Goal: Transaction & Acquisition: Subscribe to service/newsletter

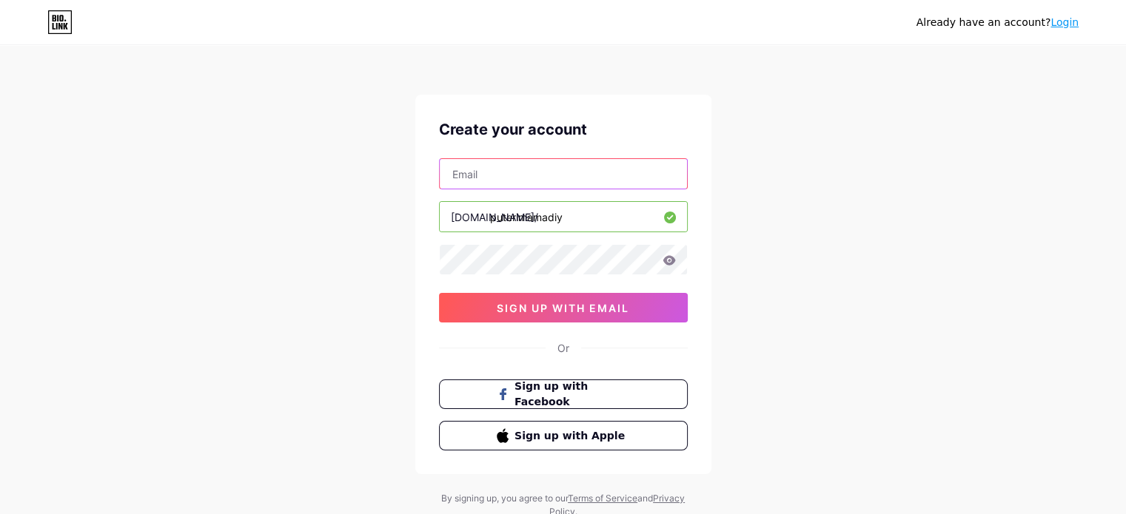
click at [528, 166] on input "text" at bounding box center [563, 174] width 247 height 30
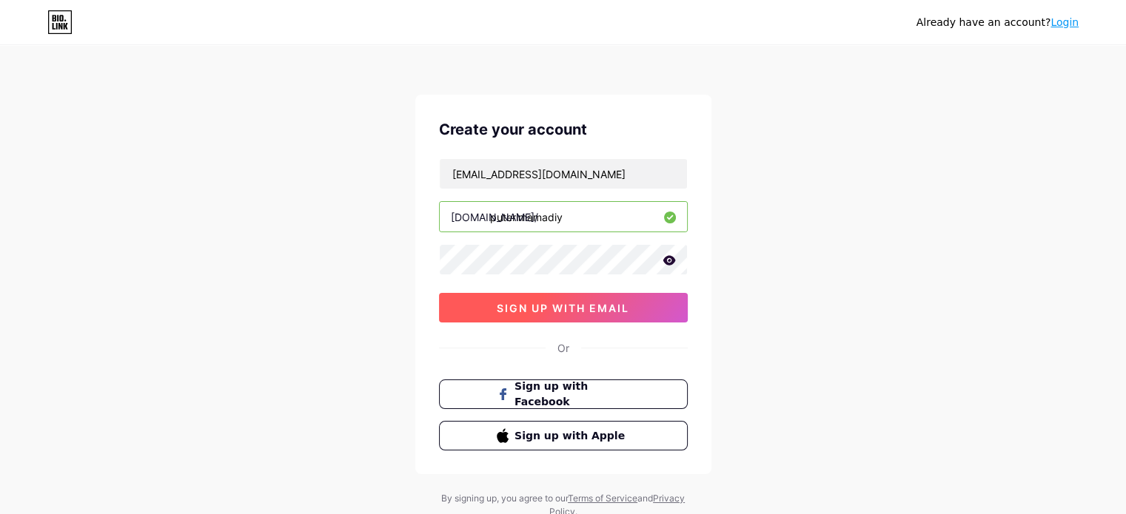
click at [549, 309] on span "sign up with email" at bounding box center [563, 308] width 132 height 13
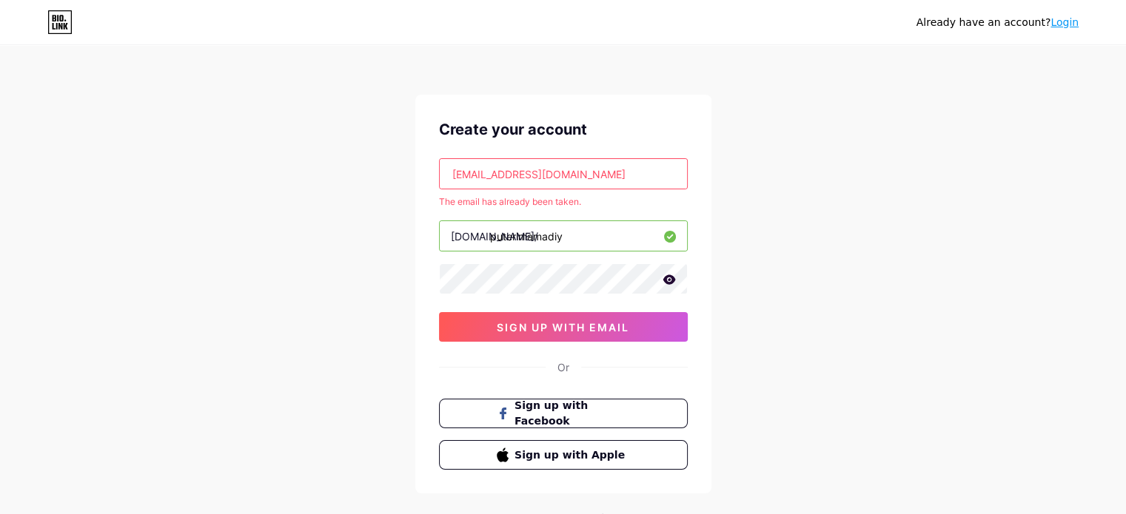
click at [480, 170] on input "ainji19@gmail.com" at bounding box center [563, 174] width 247 height 30
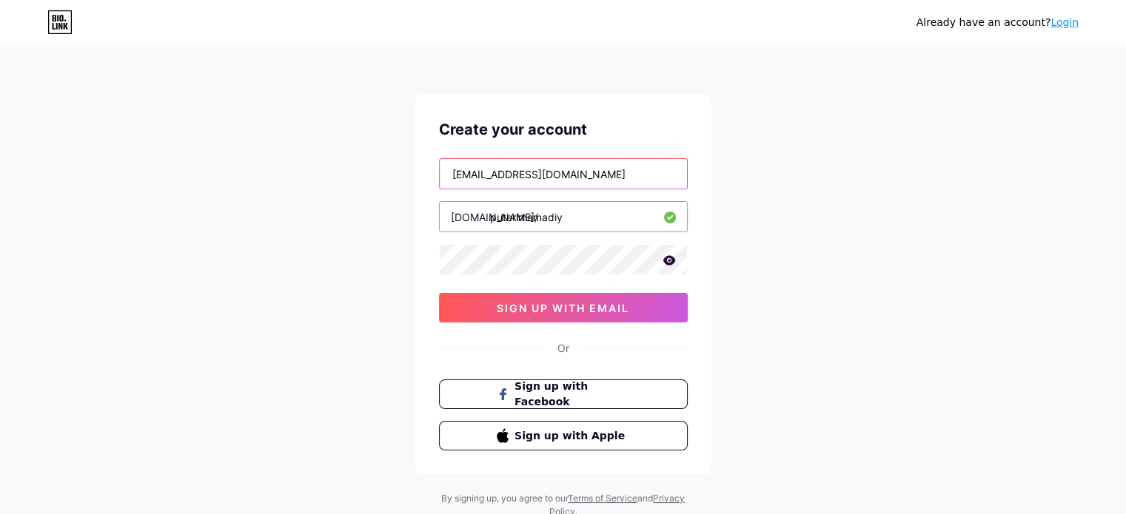
type input "ainji20@gmail.com"
click at [673, 259] on icon at bounding box center [668, 260] width 13 height 10
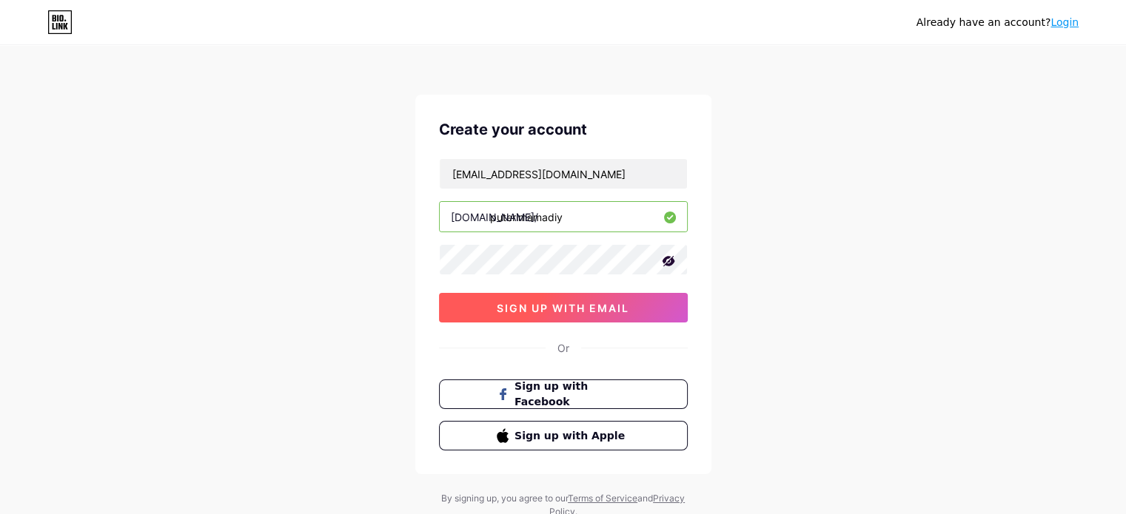
click at [621, 304] on span "sign up with email" at bounding box center [563, 308] width 132 height 13
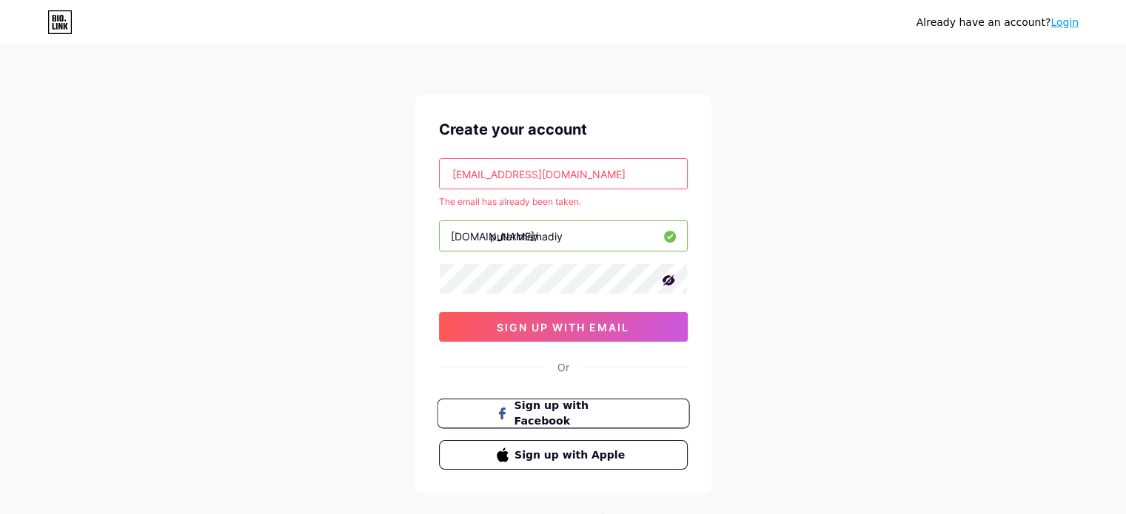
click at [603, 416] on span "Sign up with Facebook" at bounding box center [572, 414] width 116 height 32
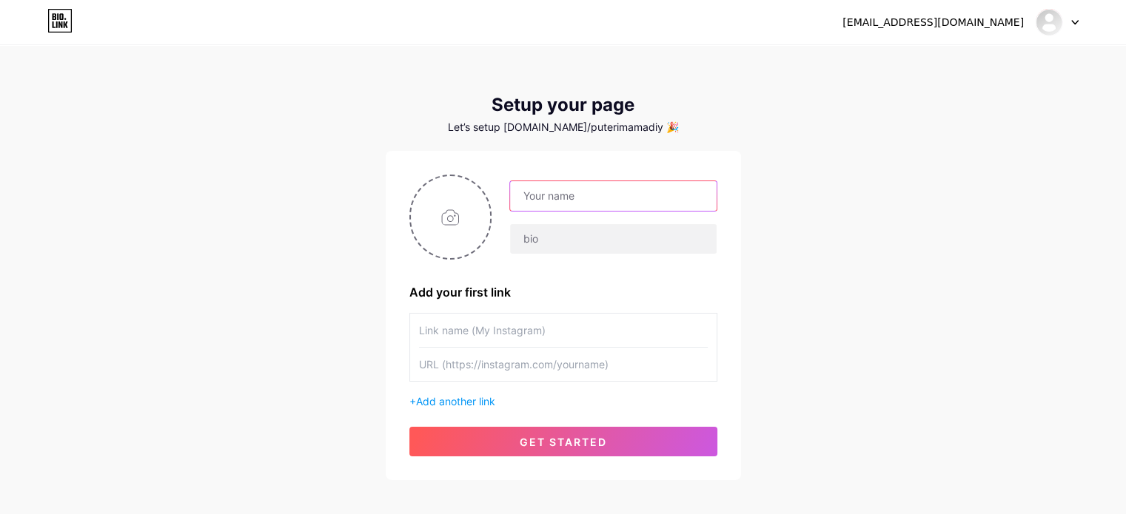
click at [543, 198] on input "text" at bounding box center [613, 196] width 206 height 30
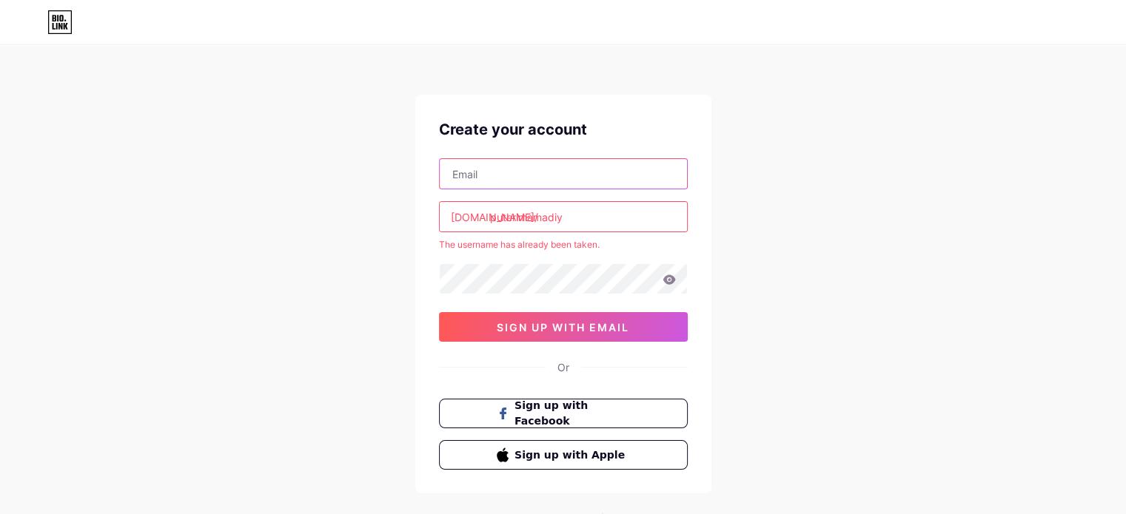
click at [486, 177] on input "text" at bounding box center [563, 174] width 247 height 30
click at [556, 409] on span "Sign up with Facebook" at bounding box center [572, 414] width 116 height 32
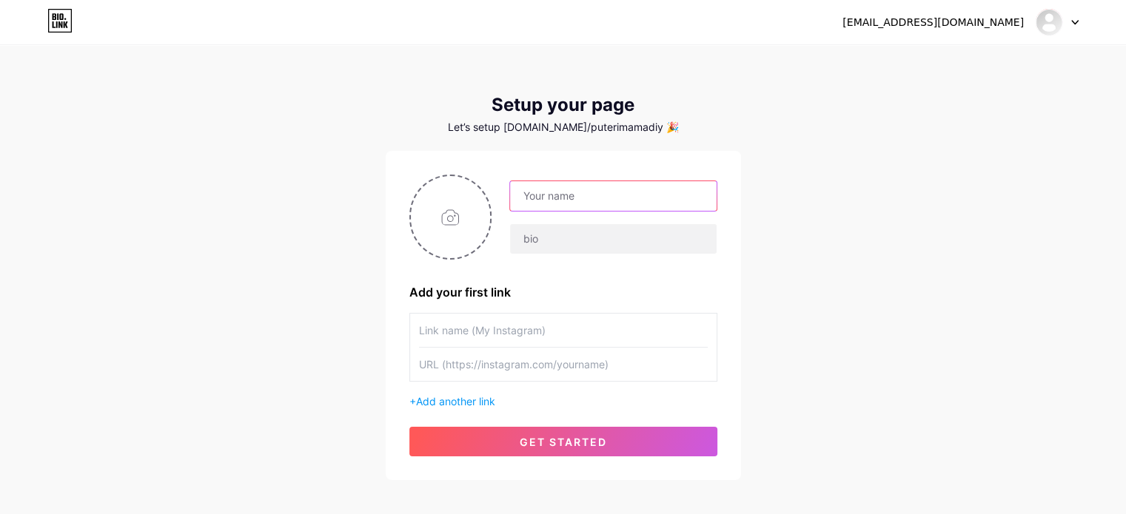
click at [562, 197] on input "text" at bounding box center [613, 196] width 206 height 30
type input "Puterimama"
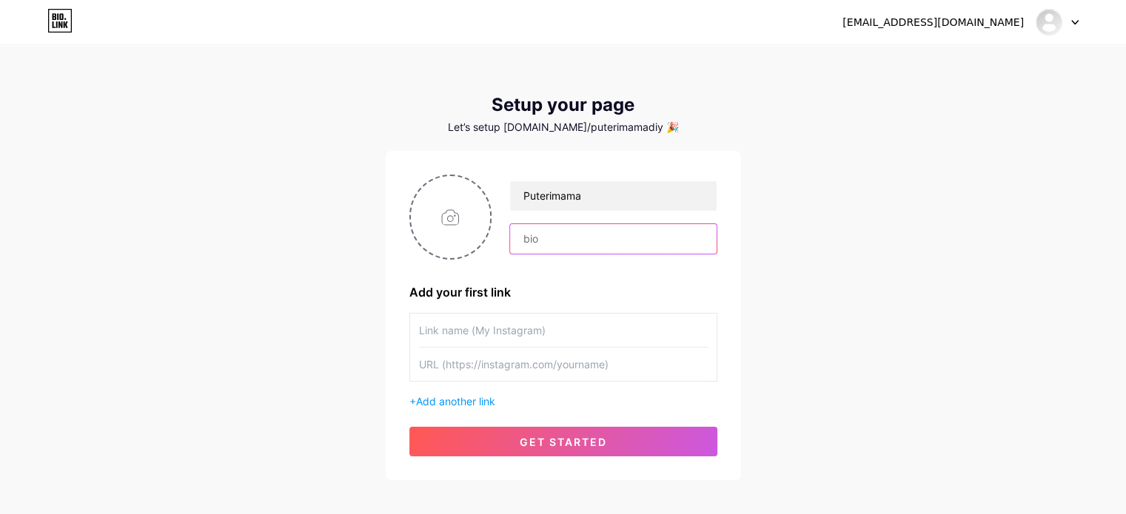
click at [532, 240] on input "text" at bounding box center [613, 239] width 206 height 30
click at [449, 330] on input "text" at bounding box center [563, 330] width 289 height 33
type input "Parcel Drop Box"
click at [454, 365] on input "text" at bounding box center [563, 364] width 289 height 33
paste input "https://my.shp.ee/XAQ3E96"
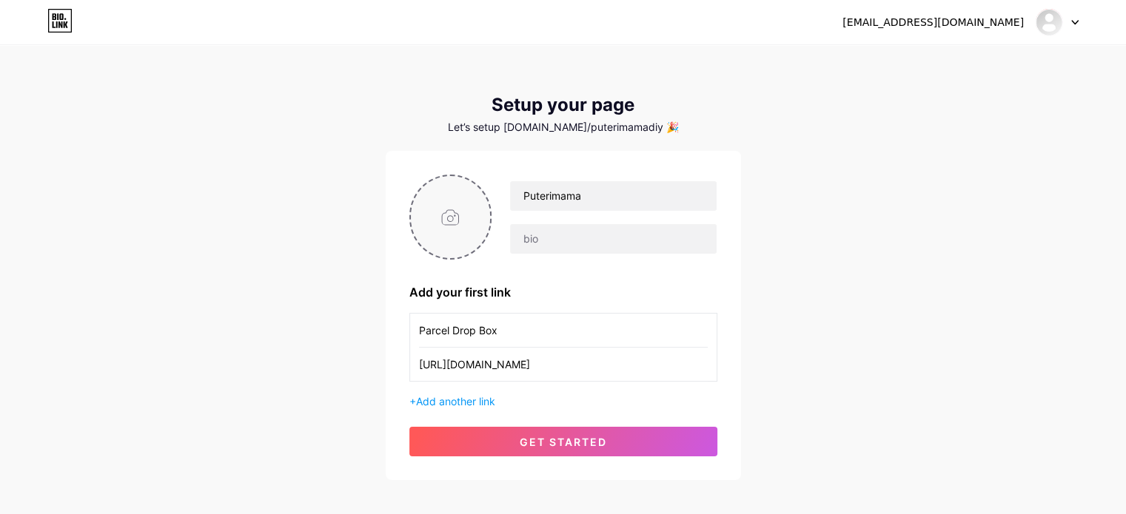
type input "https://my.shp.ee/XAQ3E96"
click at [449, 224] on input "file" at bounding box center [451, 217] width 80 height 82
click at [446, 227] on input "file" at bounding box center [451, 217] width 80 height 82
type input "C:\fakepath\WhatsApp Image 2025-08-18 at 5.20.59 PM.jpeg"
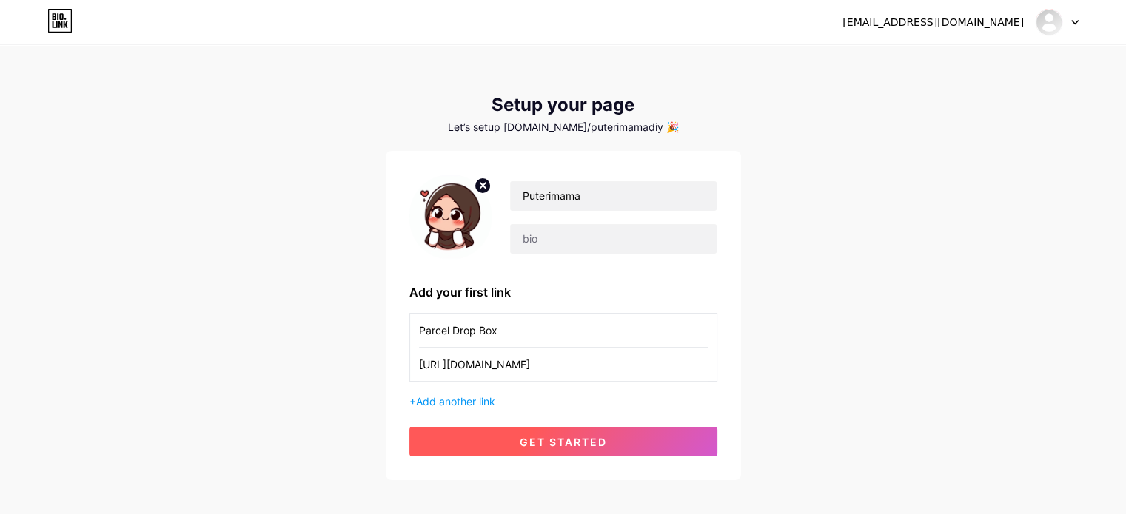
click at [577, 437] on span "get started" at bounding box center [563, 442] width 87 height 13
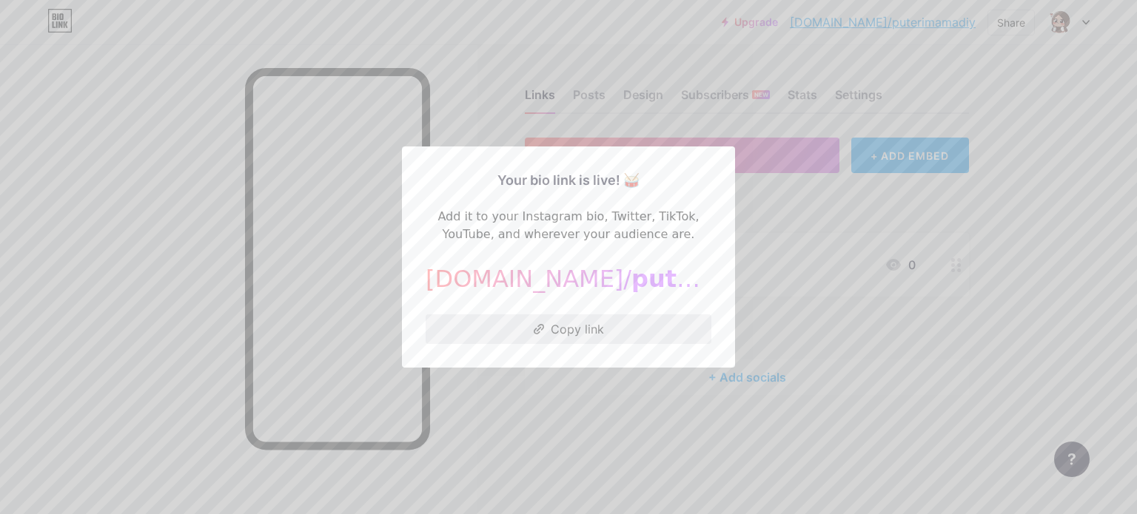
click at [581, 325] on button "Copy link" at bounding box center [569, 330] width 286 height 30
